Goal: Task Accomplishment & Management: Manage account settings

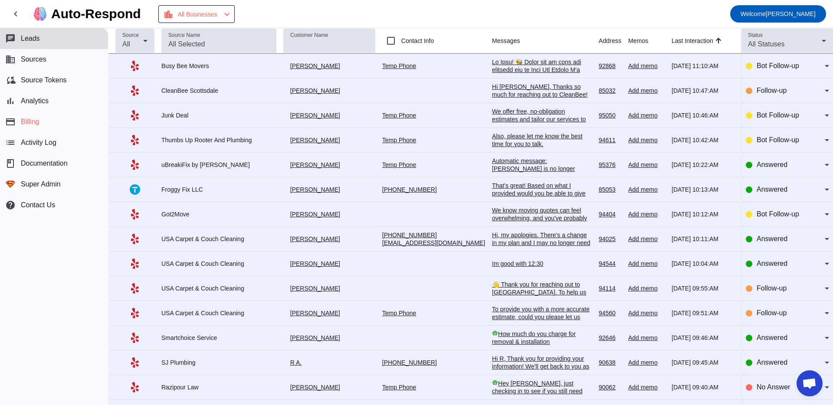
click at [492, 189] on div "That’s great! Based on what I provided would you be able to give me a quote?" at bounding box center [542, 193] width 100 height 23
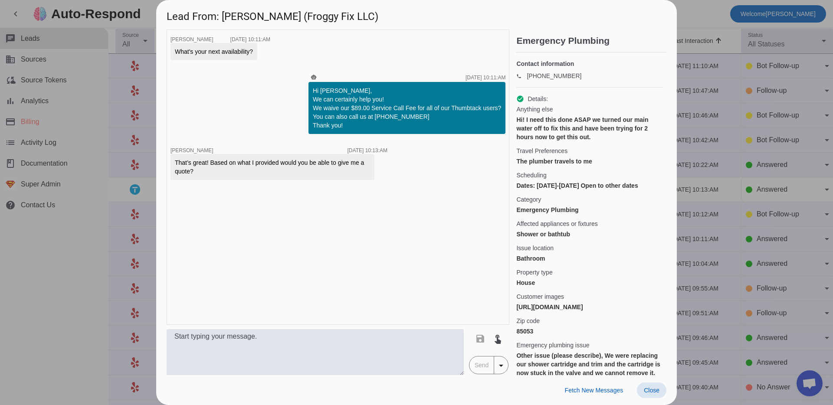
click at [54, 287] on div at bounding box center [416, 202] width 833 height 405
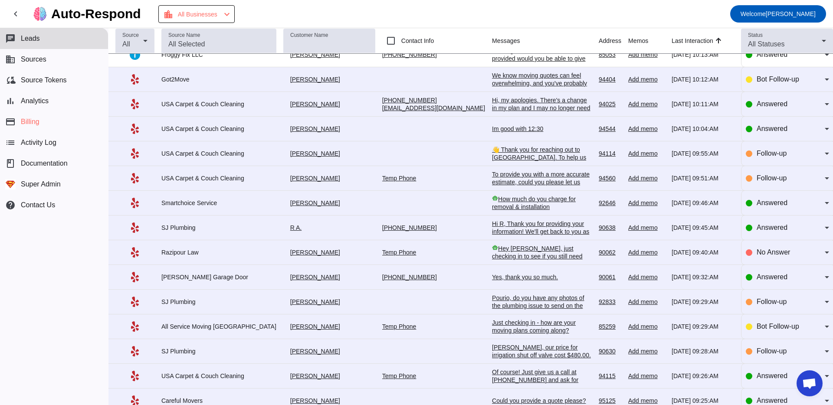
scroll to position [141, 0]
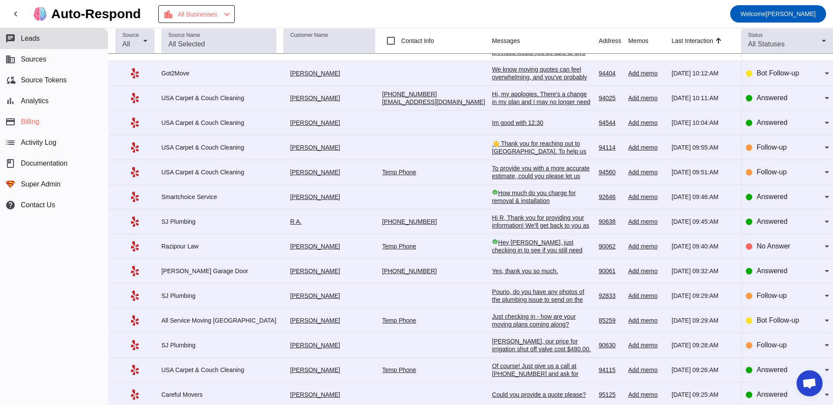
click at [492, 179] on div "To provide you with a more accurate estimate, could you please let us know how …" at bounding box center [542, 179] width 100 height 31
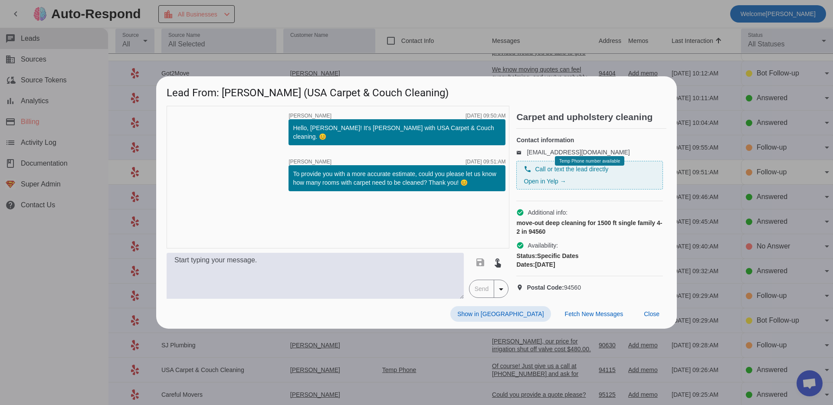
click at [76, 281] on div at bounding box center [416, 202] width 833 height 405
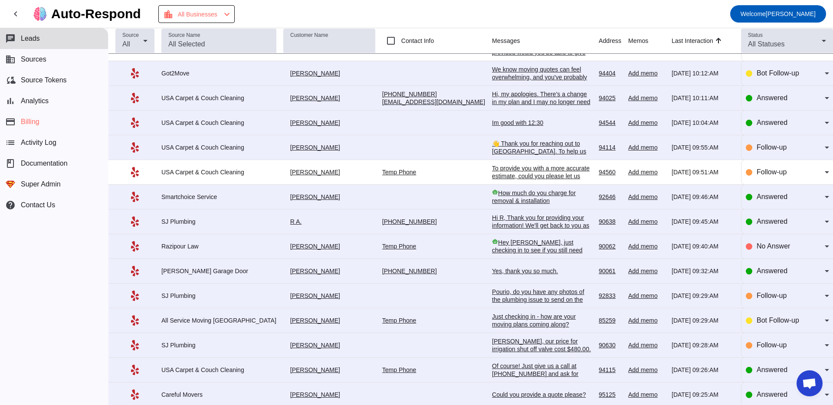
click at [492, 141] on td "👋 Thank you for reaching out to [GEOGRAPHIC_DATA]. To help us provide the best …" at bounding box center [545, 147] width 107 height 25
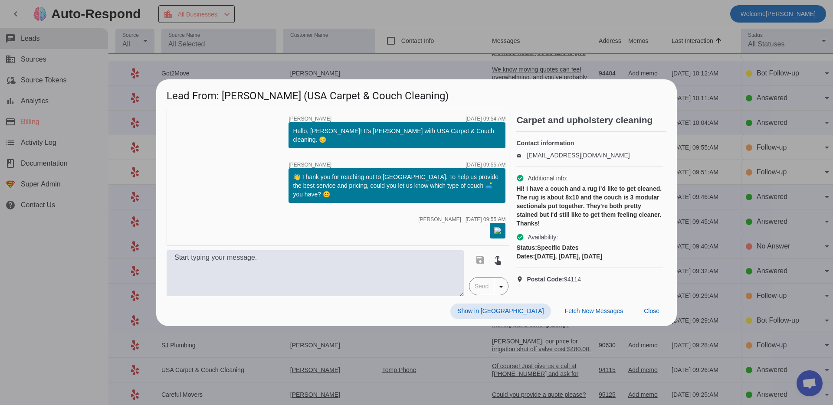
scroll to position [0, 0]
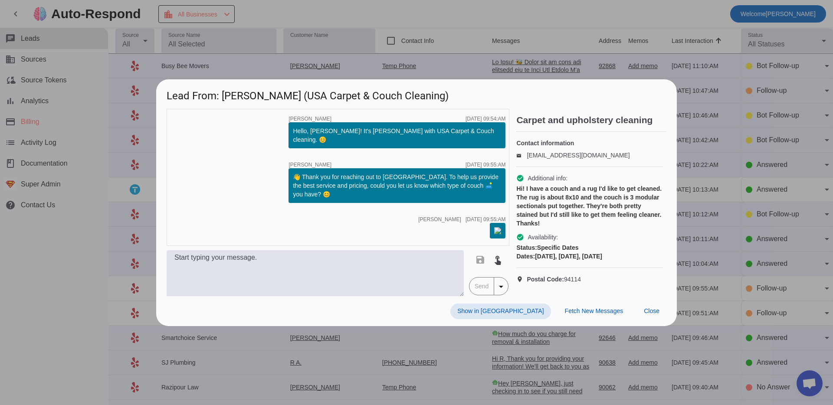
click at [24, 301] on div at bounding box center [416, 202] width 833 height 405
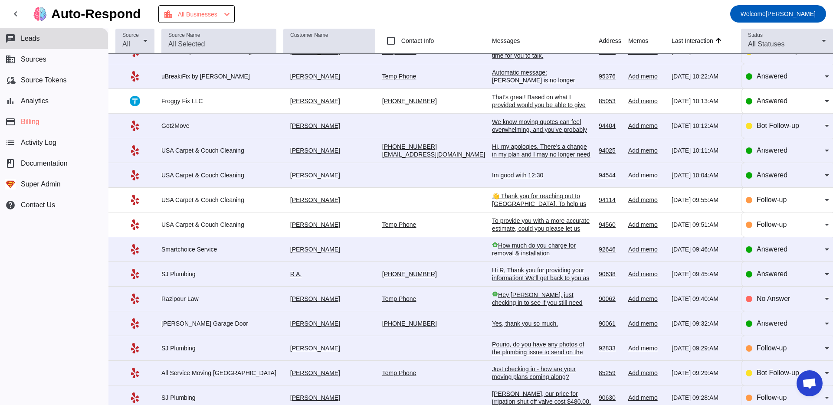
scroll to position [90, 0]
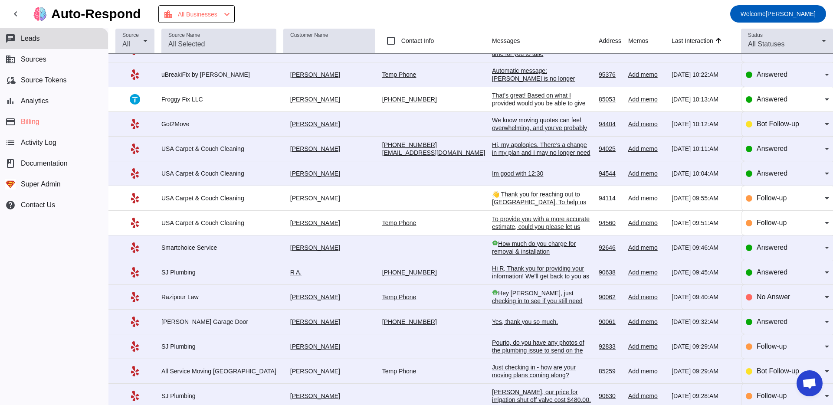
click at [492, 285] on td "Hi R, Thank you for providing your information! We'll get back to you as soon a…" at bounding box center [545, 272] width 107 height 25
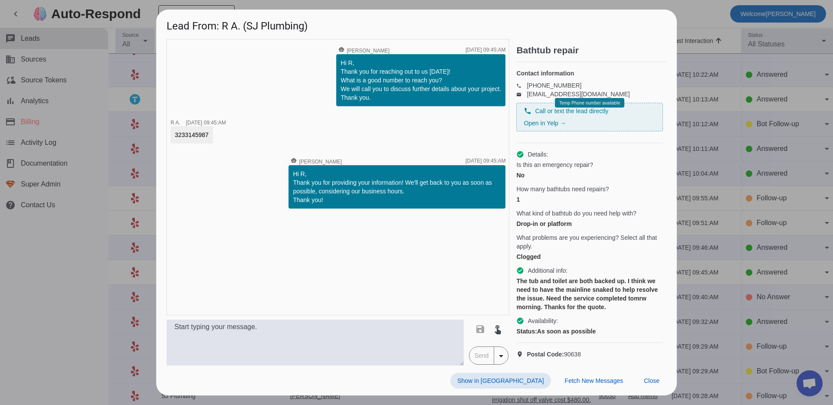
click at [81, 286] on div at bounding box center [416, 202] width 833 height 405
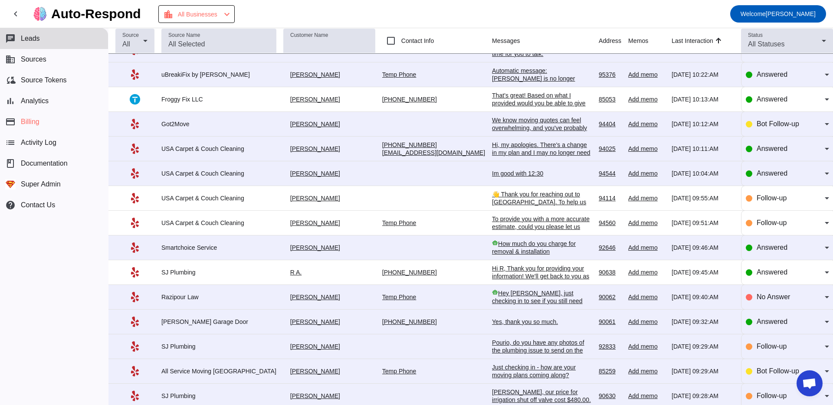
click at [492, 326] on div "Yes, thank you so much." at bounding box center [542, 322] width 100 height 8
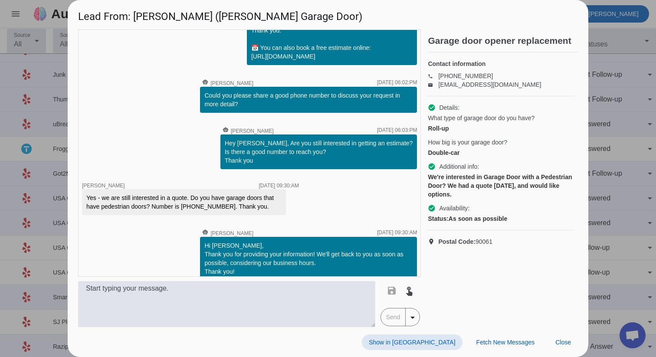
scroll to position [57, 0]
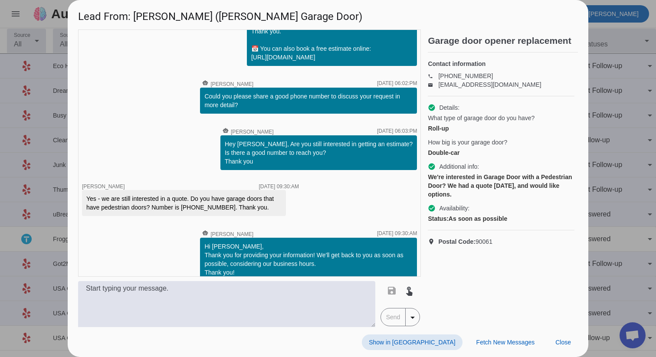
click at [603, 96] on div at bounding box center [328, 178] width 656 height 357
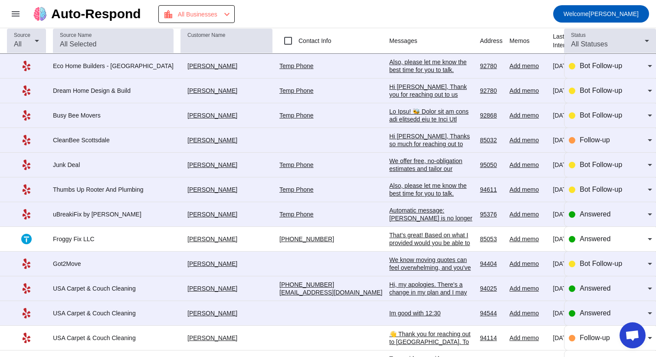
click at [389, 207] on div "Automatic message: [PERSON_NAME] is no longer pursuing this job." at bounding box center [431, 218] width 84 height 23
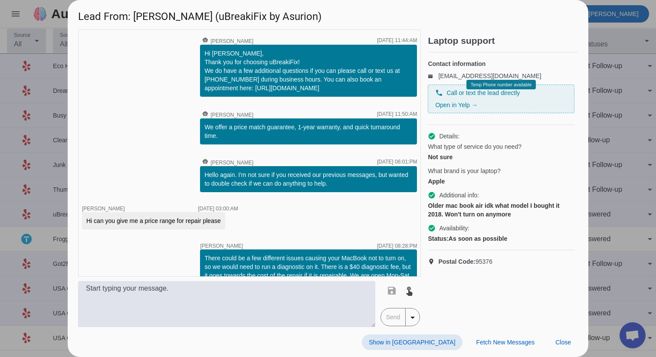
scroll to position [69, 0]
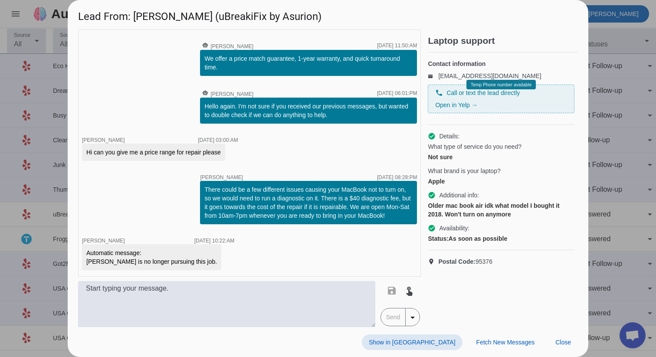
click at [621, 115] on div at bounding box center [328, 178] width 656 height 357
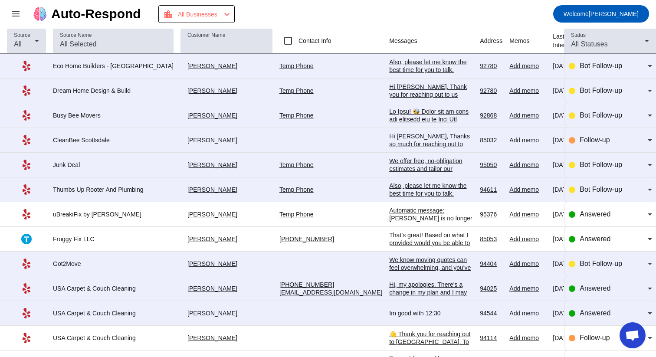
click at [389, 181] on td "Also, please let me know the best time for you to talk.​ [DATE] 10:42:AM" at bounding box center [434, 189] width 91 height 25
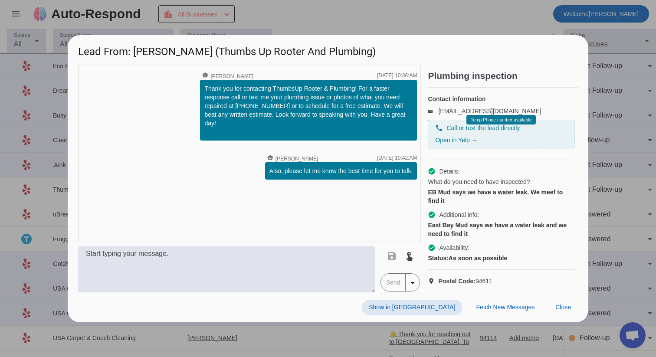
click at [619, 128] on div at bounding box center [328, 178] width 656 height 357
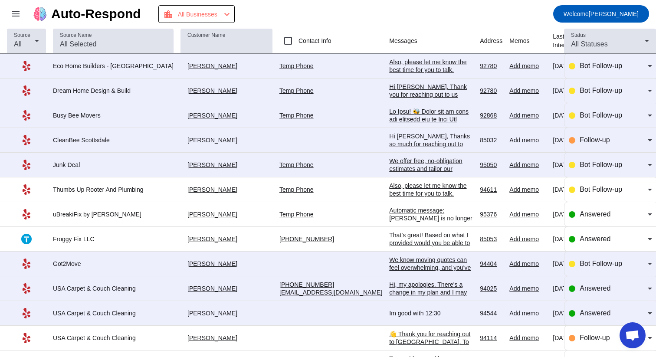
click at [393, 141] on div "Hi [PERSON_NAME], Thanks so much for reaching out to CleanBee! We'd love to hel…" at bounding box center [431, 222] width 84 height 180
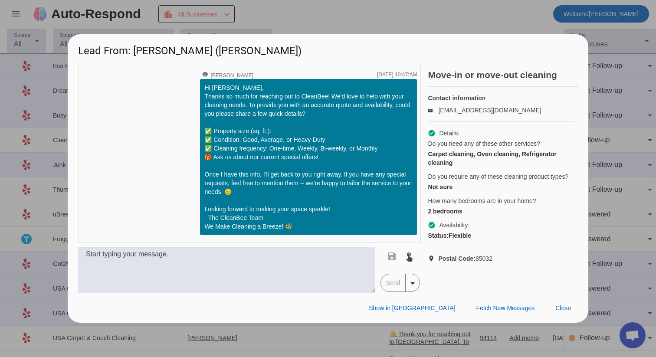
click at [396, 10] on div at bounding box center [328, 178] width 656 height 357
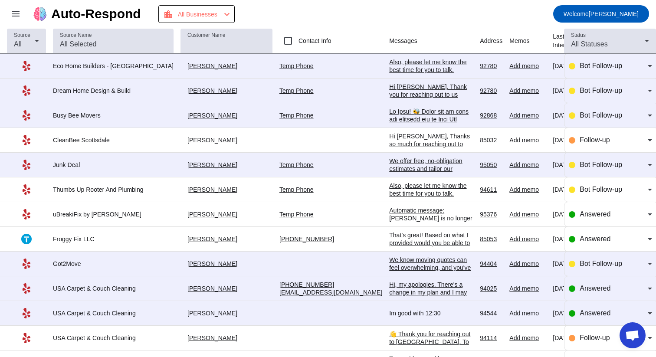
click at [389, 120] on div at bounding box center [431, 303] width 84 height 391
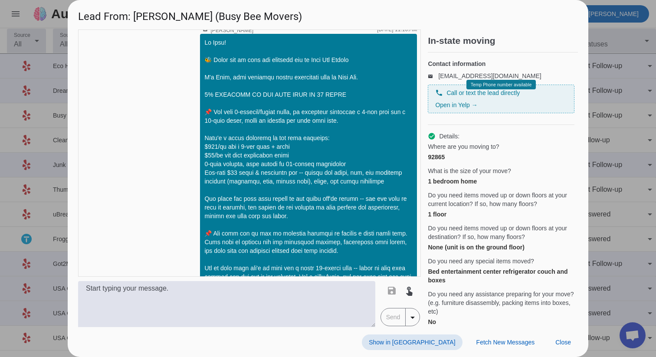
scroll to position [0, 0]
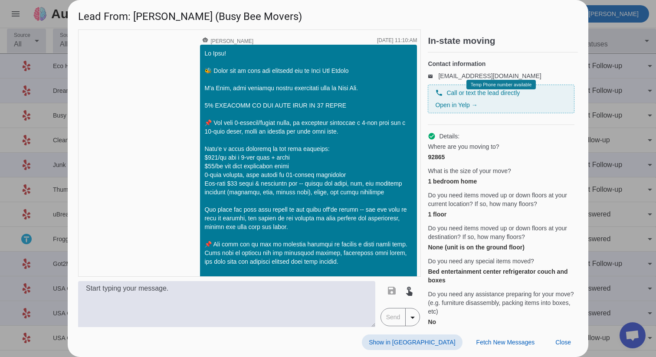
click at [641, 110] on div at bounding box center [328, 178] width 656 height 357
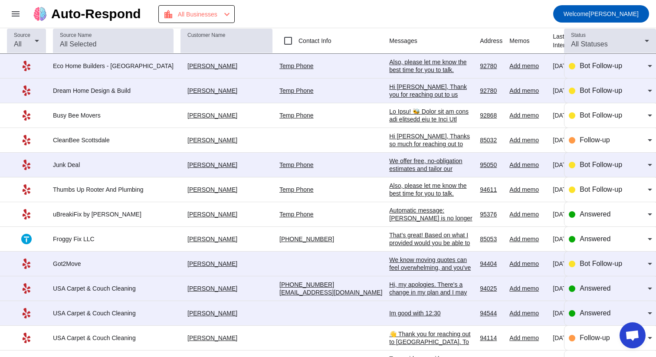
click at [411, 100] on td "Hi [PERSON_NAME], Thank you for reaching out to us [DATE]! When is a convenient…" at bounding box center [434, 91] width 91 height 25
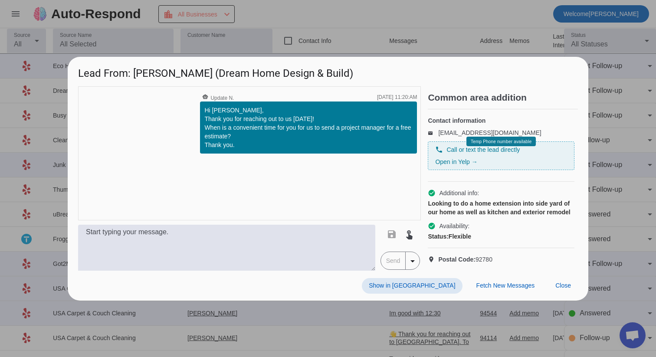
click at [642, 128] on div at bounding box center [328, 178] width 656 height 357
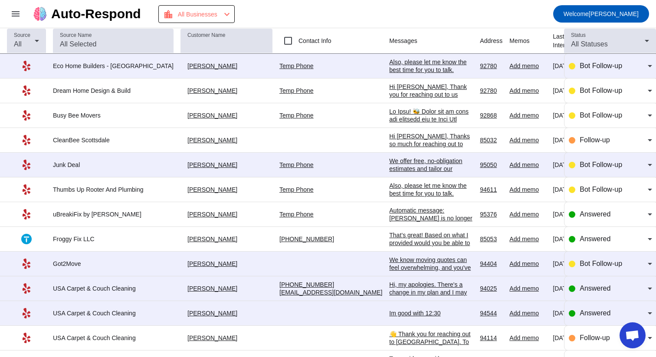
click at [413, 69] on div "Also, please let me know the best time for you to talk.​" at bounding box center [431, 66] width 84 height 16
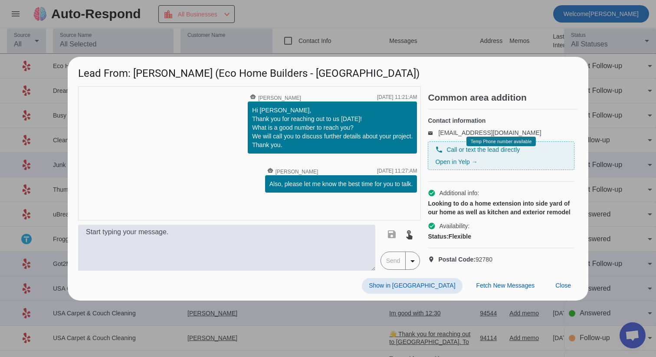
click at [631, 183] on div at bounding box center [328, 178] width 656 height 357
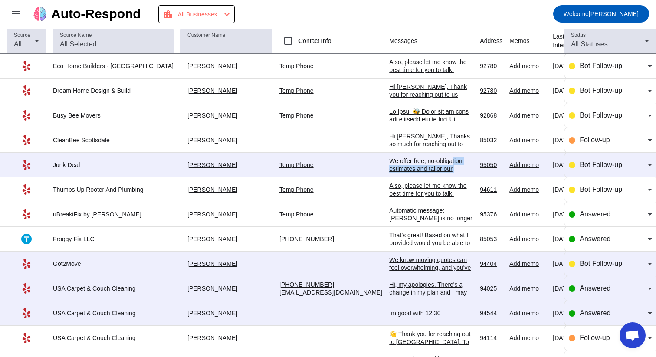
click at [394, 165] on div "We offer free, no-obligation estimates and tailor our services to fit your spec…" at bounding box center [431, 204] width 84 height 94
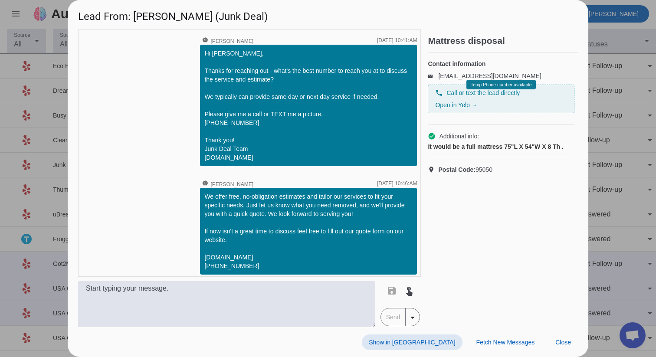
click at [608, 177] on div at bounding box center [328, 178] width 656 height 357
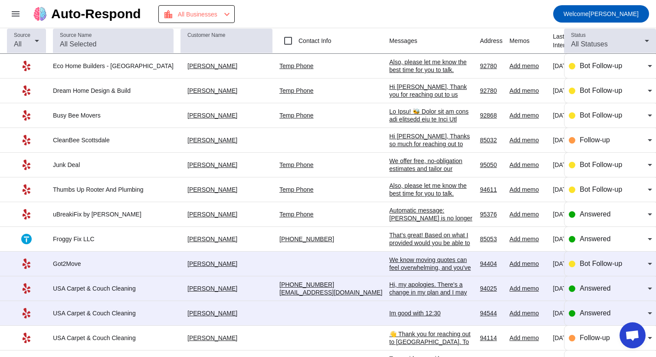
click at [389, 241] on div "That’s great! Based on what I provided would you be able to give me a quote?" at bounding box center [431, 242] width 84 height 23
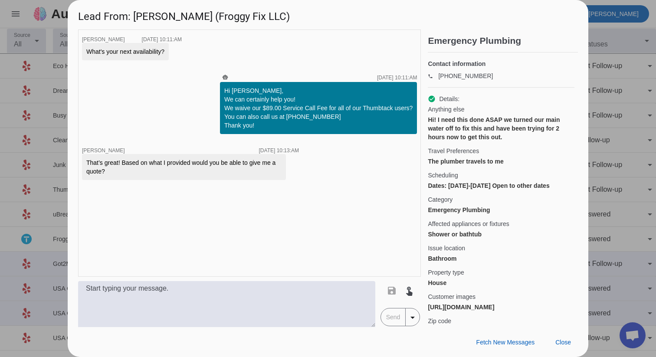
click at [605, 21] on div at bounding box center [328, 178] width 656 height 357
